Goal: Information Seeking & Learning: Learn about a topic

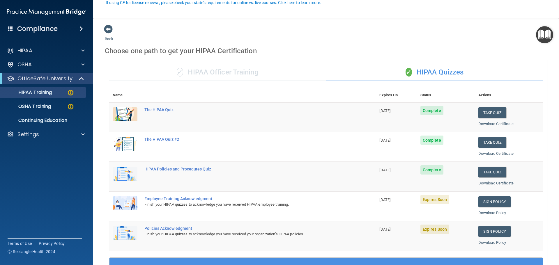
scroll to position [57, 0]
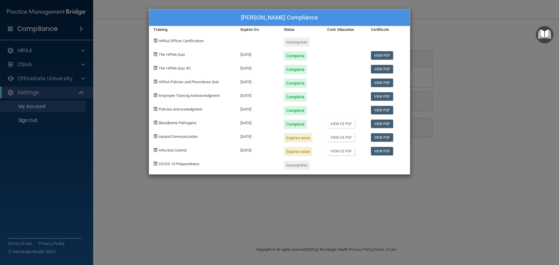
click at [131, 64] on div "Trudy Maddox's Compliance Training Expires On Status Cont. Education Certificat…" at bounding box center [279, 132] width 559 height 265
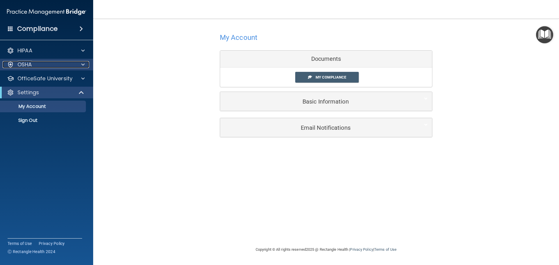
click at [81, 64] on span at bounding box center [82, 64] width 3 height 7
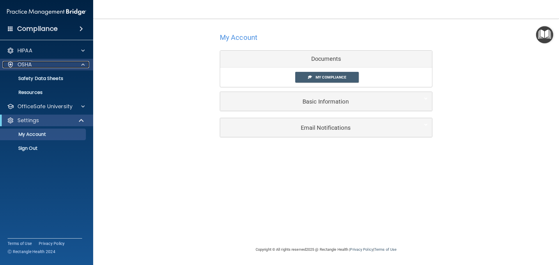
click at [82, 65] on span at bounding box center [82, 64] width 3 height 7
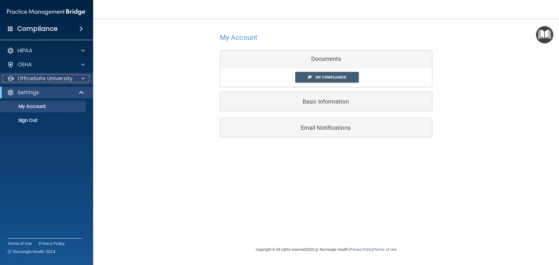
click at [82, 79] on span at bounding box center [82, 78] width 3 height 7
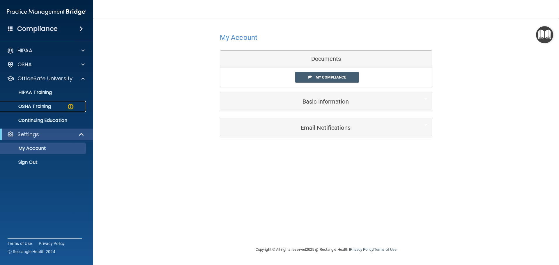
click at [56, 104] on div "OSHA Training" at bounding box center [43, 107] width 79 height 6
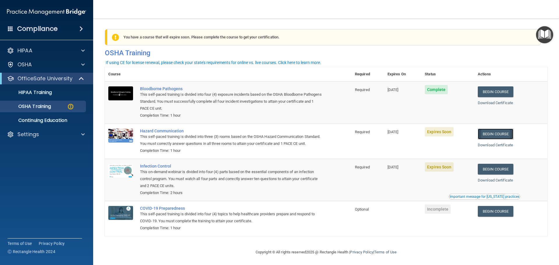
click at [494, 134] on link "Begin Course" at bounding box center [496, 134] width 36 height 11
click at [500, 133] on link "Begin Course" at bounding box center [496, 134] width 36 height 11
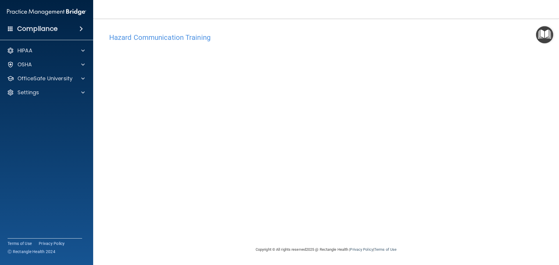
click at [477, 131] on div "Hazard Communication Training This course doesn’t expire until [DATE]. Are you …" at bounding box center [326, 138] width 443 height 216
click at [439, 70] on div "Hazard Communication Training This course doesn’t expire until 09/11/2025. Are …" at bounding box center [326, 138] width 443 height 216
click at [539, 33] on img "Open Resource Center" at bounding box center [544, 34] width 17 height 17
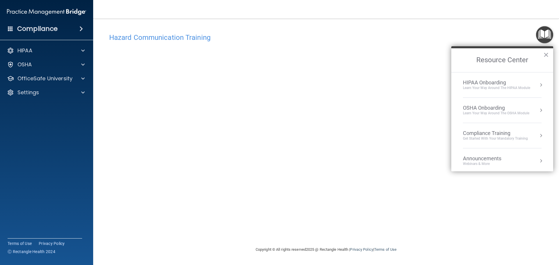
click at [520, 113] on div "Learn your way around the OSHA module" at bounding box center [496, 113] width 66 height 5
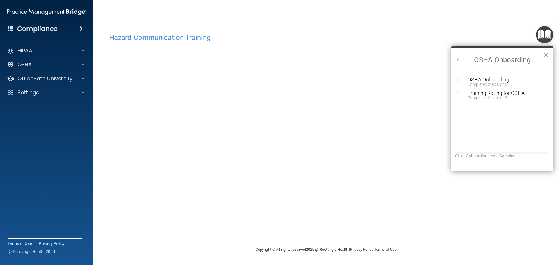
click at [545, 54] on button "×" at bounding box center [546, 54] width 6 height 9
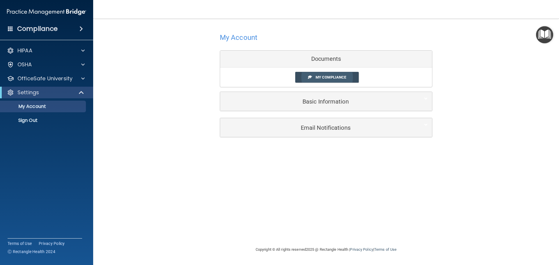
click at [322, 79] on span "My Compliance" at bounding box center [331, 77] width 31 height 4
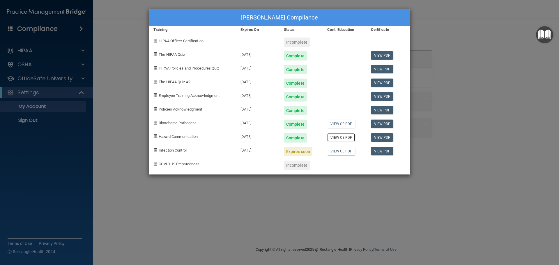
click at [340, 137] on link "View CE PDF" at bounding box center [341, 137] width 28 height 8
click at [382, 152] on link "View PDF" at bounding box center [382, 151] width 22 height 8
click at [81, 79] on div "Trudy Maddox's Compliance Training Expires On Status Cont. Education Certificat…" at bounding box center [279, 132] width 559 height 265
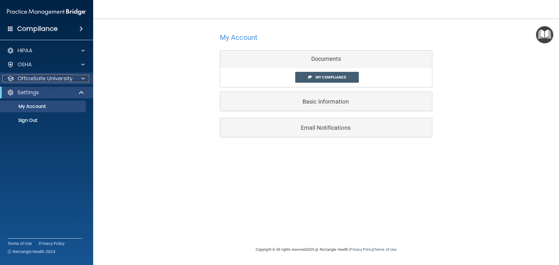
click at [82, 79] on span at bounding box center [82, 78] width 3 height 7
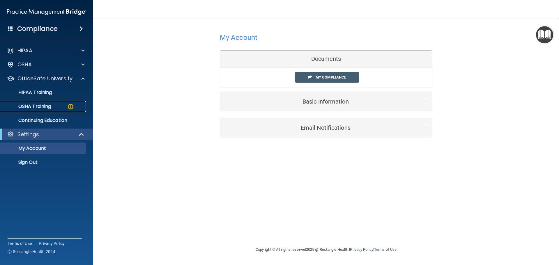
click at [53, 107] on div "OSHA Training" at bounding box center [43, 107] width 79 height 6
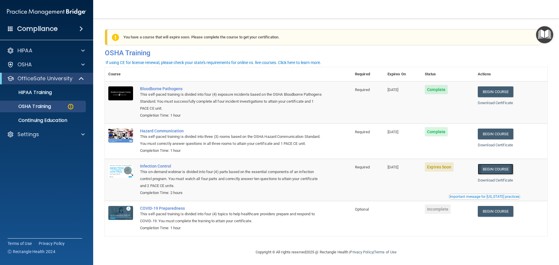
click at [483, 175] on link "Begin Course" at bounding box center [496, 169] width 36 height 11
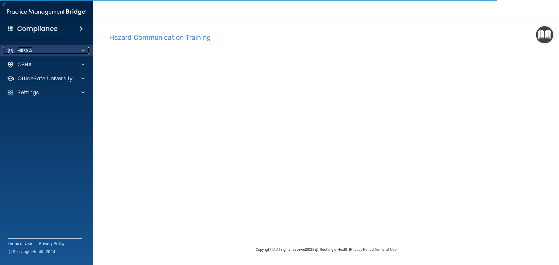
click at [84, 50] on span at bounding box center [82, 50] width 3 height 7
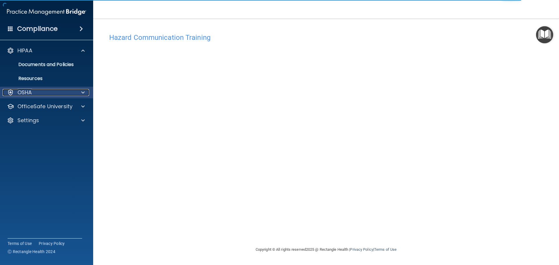
click at [81, 91] on div at bounding box center [82, 92] width 15 height 7
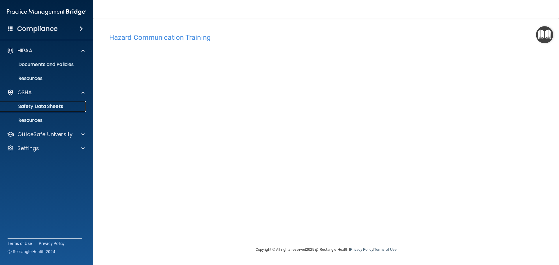
click at [49, 109] on p "Safety Data Sheets" at bounding box center [43, 107] width 79 height 6
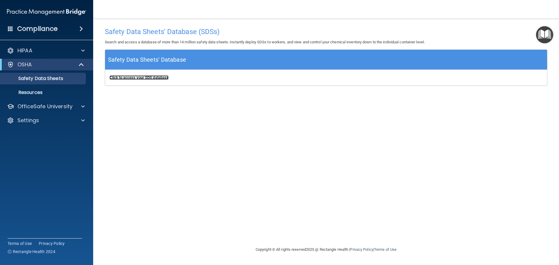
click at [148, 77] on b "Click to access your SDS database" at bounding box center [138, 77] width 59 height 4
click at [31, 91] on p "Resources" at bounding box center [43, 93] width 79 height 6
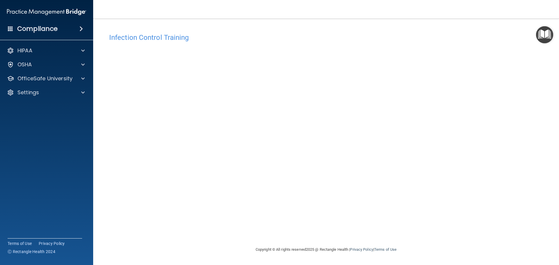
drag, startPoint x: 253, startPoint y: 243, endPoint x: 218, endPoint y: 245, distance: 35.0
click at [218, 246] on footer "Copyright © All rights reserved 2025 @ Rectangle Health | Privacy Policy | Term…" at bounding box center [326, 250] width 443 height 19
click at [437, 233] on div "Infection Control Training This course doesn’t expire until 09/11/2025. Are you…" at bounding box center [326, 138] width 443 height 216
click at [80, 77] on div at bounding box center [82, 78] width 15 height 7
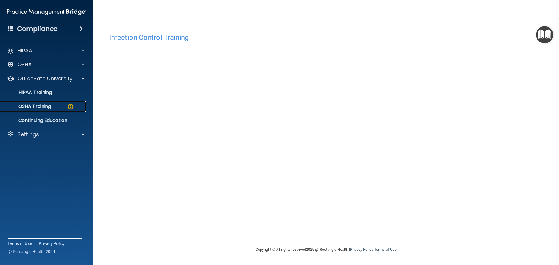
click at [72, 106] on img at bounding box center [70, 106] width 7 height 7
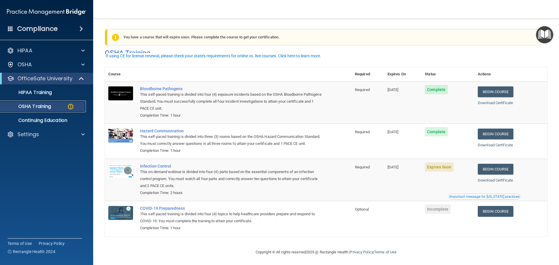
scroll to position [10, 0]
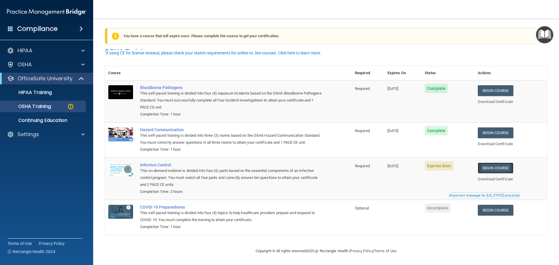
click link "Begin Course"
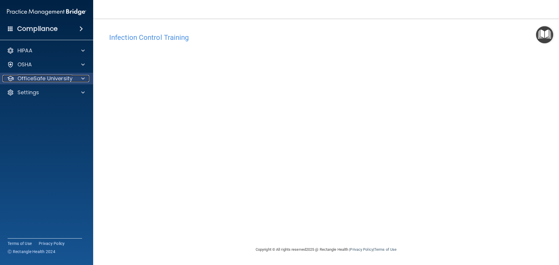
click at [84, 78] on span at bounding box center [82, 78] width 3 height 7
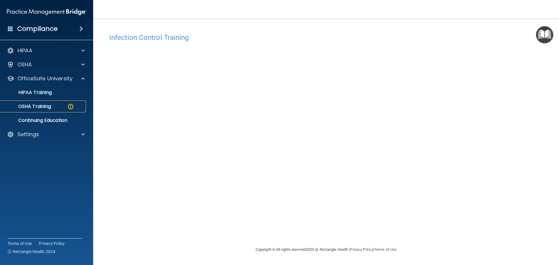
click at [56, 103] on link "OSHA Training" at bounding box center [40, 107] width 92 height 12
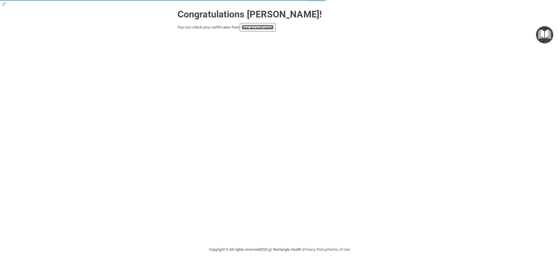
click at [260, 28] on link "your account page!" at bounding box center [258, 27] width 32 height 4
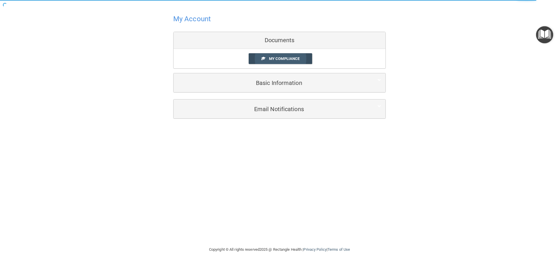
click at [278, 61] on span "My Compliance" at bounding box center [284, 58] width 31 height 4
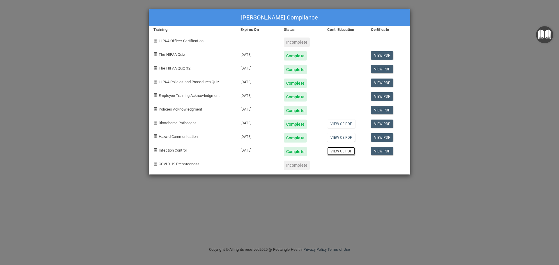
click at [340, 151] on link "View CE PDF" at bounding box center [341, 151] width 28 height 8
